Goal: Task Accomplishment & Management: Manage account settings

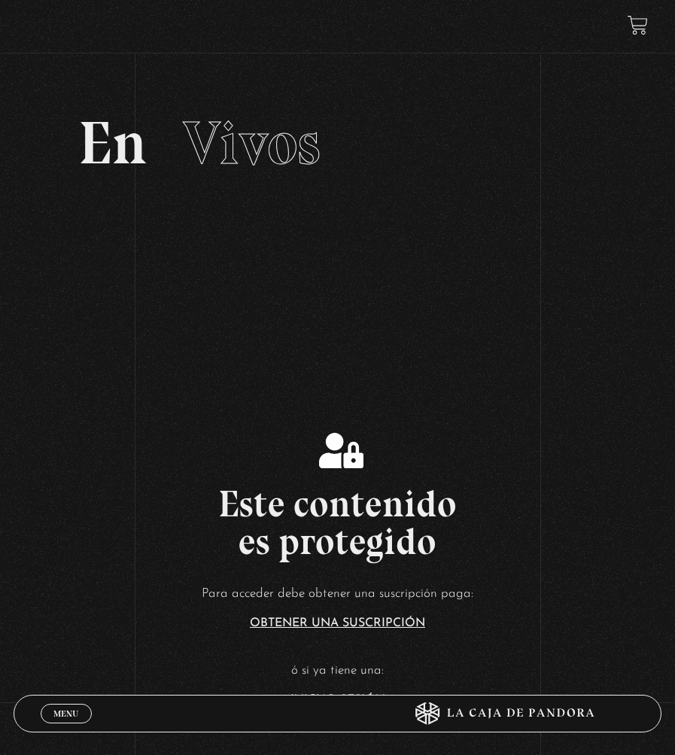
click at [56, 717] on span "Menu" at bounding box center [65, 713] width 25 height 9
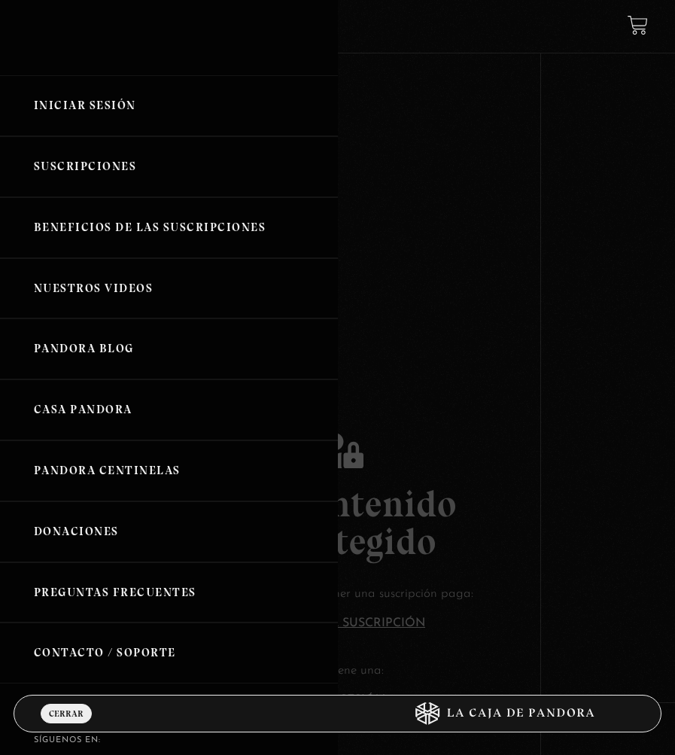
click at [142, 123] on link "Iniciar Sesión" at bounding box center [169, 105] width 338 height 61
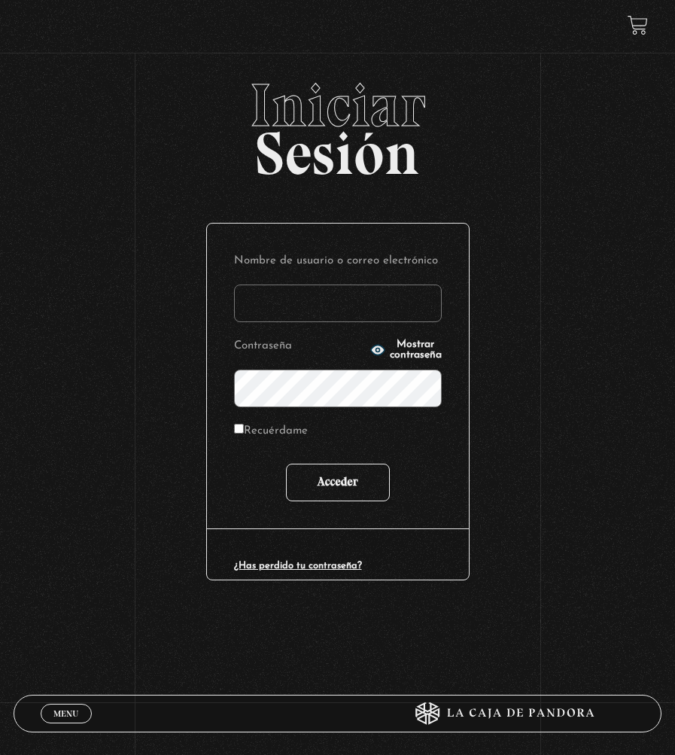
type input "[EMAIL_ADDRESS][DOMAIN_NAME]"
click at [357, 487] on input "Acceder" at bounding box center [338, 482] width 104 height 38
